Goal: Find specific page/section: Find specific page/section

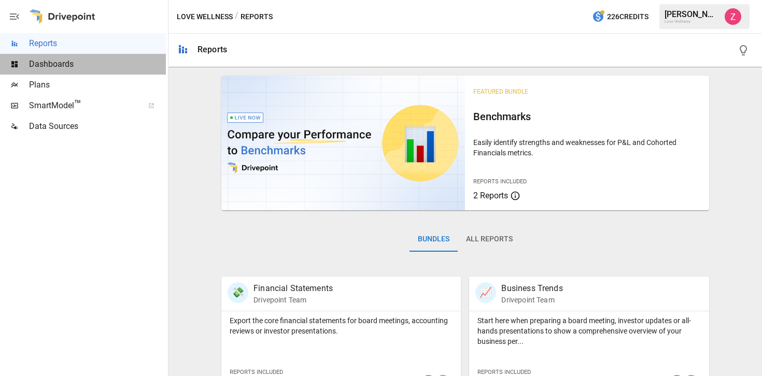
click at [63, 72] on div "Dashboards" at bounding box center [83, 64] width 166 height 21
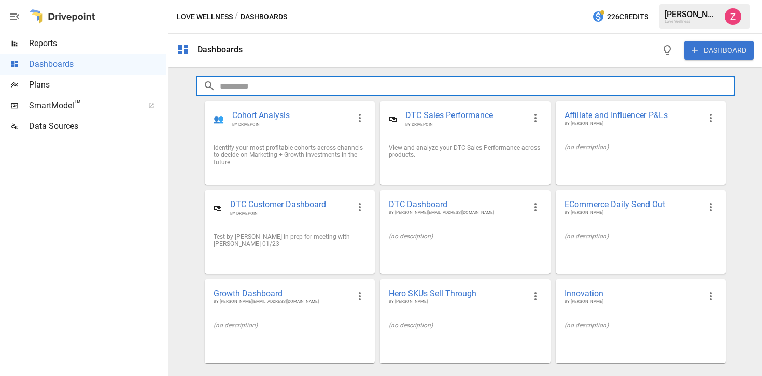
click at [240, 81] on input "text" at bounding box center [477, 86] width 515 height 21
click at [320, 207] on span "DTC Customer Dashboard" at bounding box center [289, 205] width 119 height 12
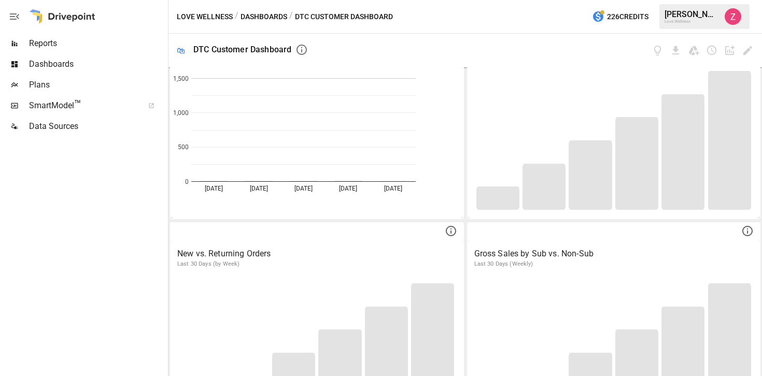
scroll to position [116, 0]
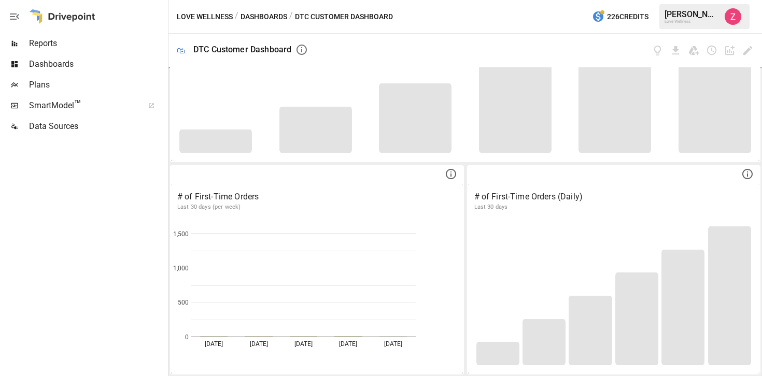
click at [61, 61] on span "Dashboards" at bounding box center [97, 64] width 137 height 12
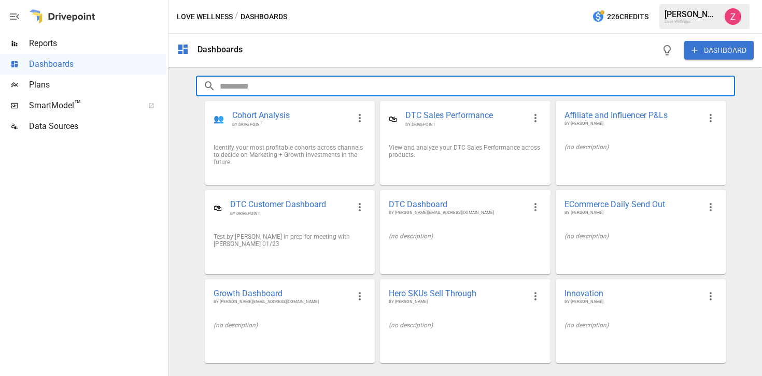
click at [235, 82] on input "text" at bounding box center [477, 86] width 515 height 21
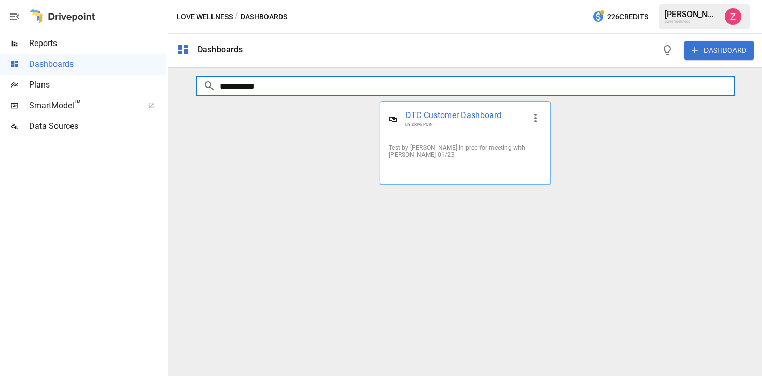
type input "**********"
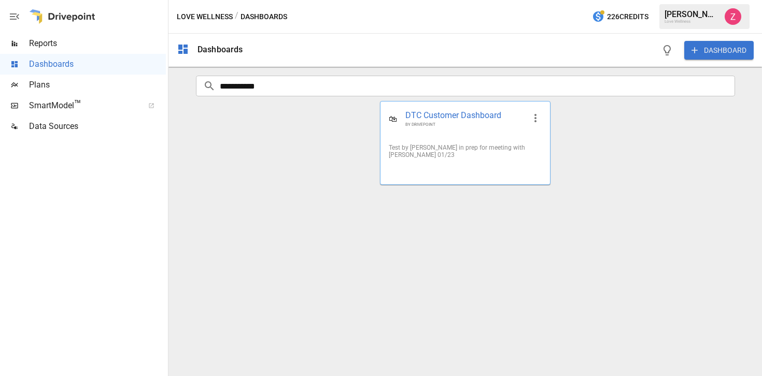
click at [411, 109] on div "🛍 DTC Customer Dashboard BY DRIVEPOINT" at bounding box center [465, 119] width 169 height 34
